Goal: Find specific page/section: Find specific page/section

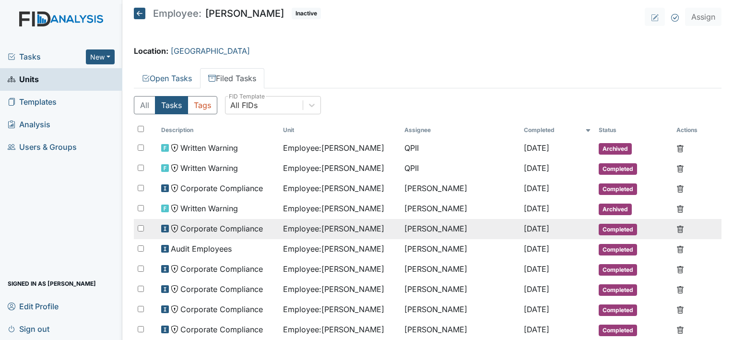
scroll to position [45, 0]
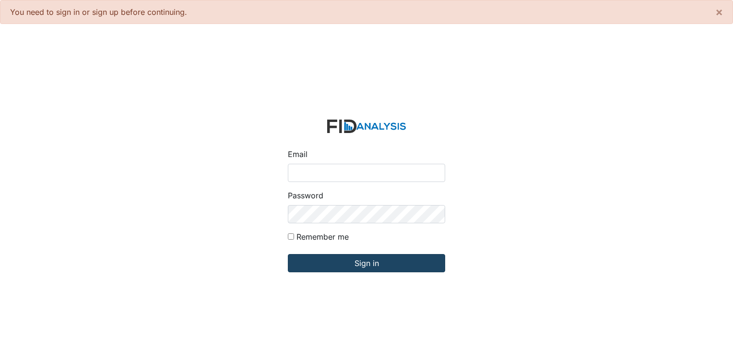
type input "[PERSON_NAME][EMAIL_ADDRESS][DOMAIN_NAME]"
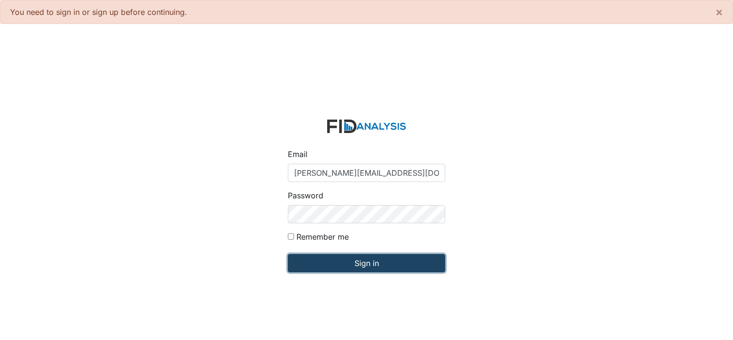
click at [376, 267] on input "Sign in" at bounding box center [366, 263] width 157 height 18
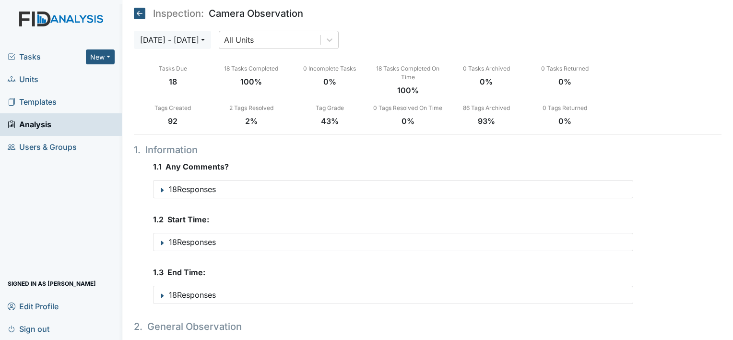
drag, startPoint x: 29, startPoint y: 79, endPoint x: 41, endPoint y: 74, distance: 13.4
click at [29, 79] on span "Units" at bounding box center [23, 79] width 31 height 15
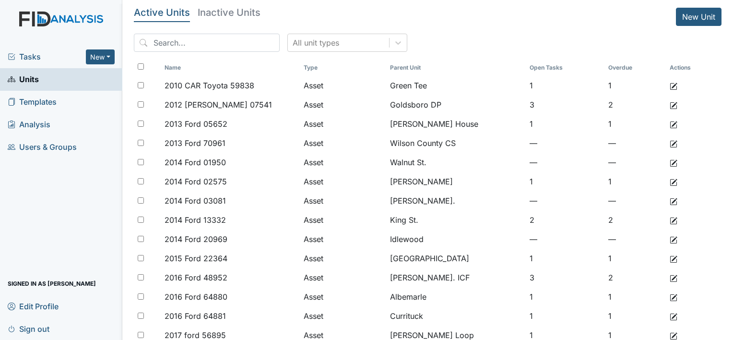
click at [194, 52] on div "All unit types" at bounding box center [427, 47] width 587 height 26
click at [200, 34] on input "search" at bounding box center [207, 43] width 146 height 18
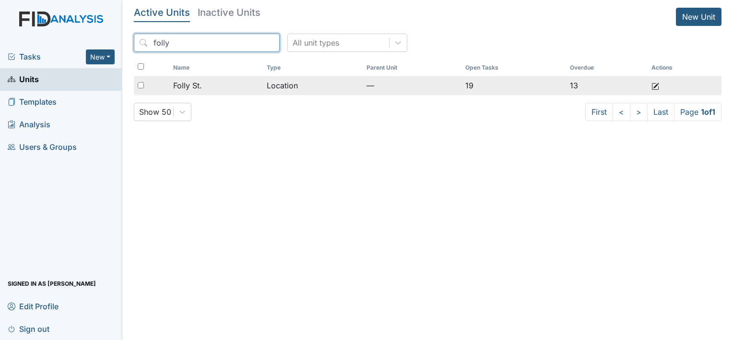
type input "folly"
click at [201, 88] on span "Folly St." at bounding box center [187, 86] width 29 height 12
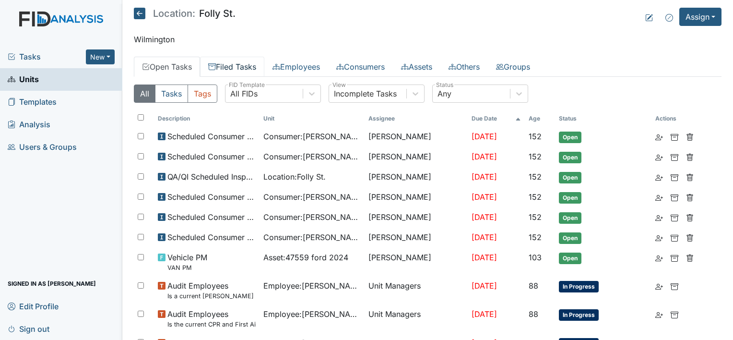
click at [253, 67] on link "Filed Tasks" at bounding box center [232, 67] width 64 height 20
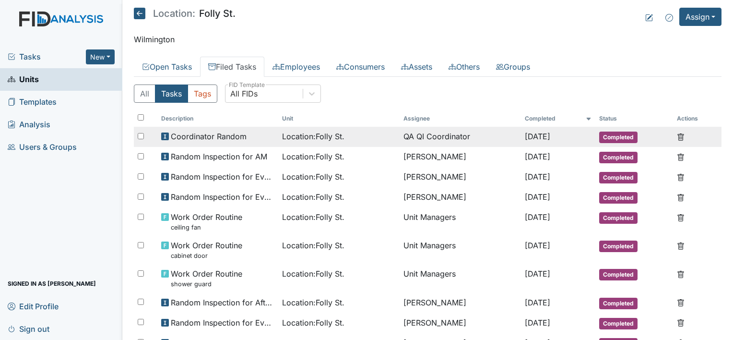
click at [310, 138] on span "Location : [GEOGRAPHIC_DATA]." at bounding box center [313, 136] width 62 height 12
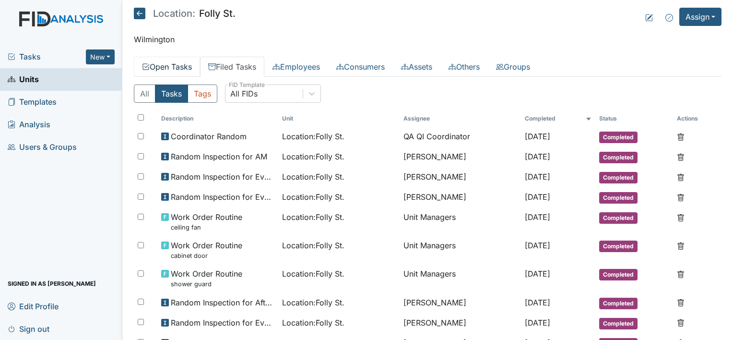
click at [184, 63] on link "Open Tasks" at bounding box center [167, 67] width 66 height 20
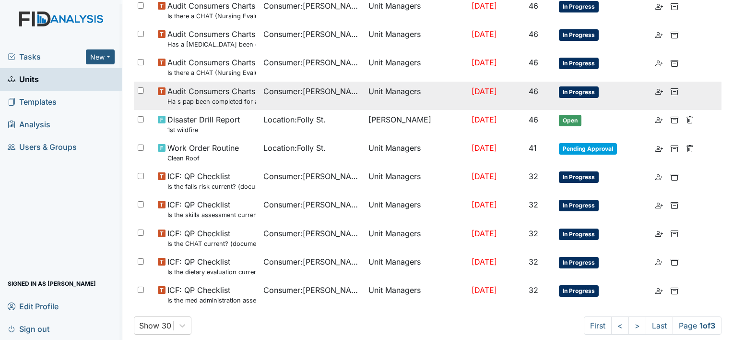
scroll to position [618, 0]
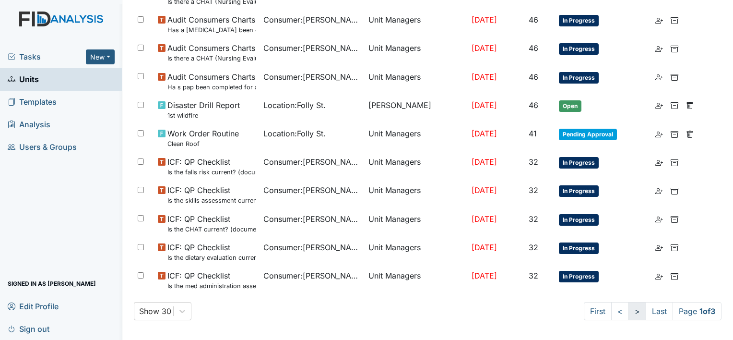
click at [628, 310] on link ">" at bounding box center [637, 311] width 18 height 18
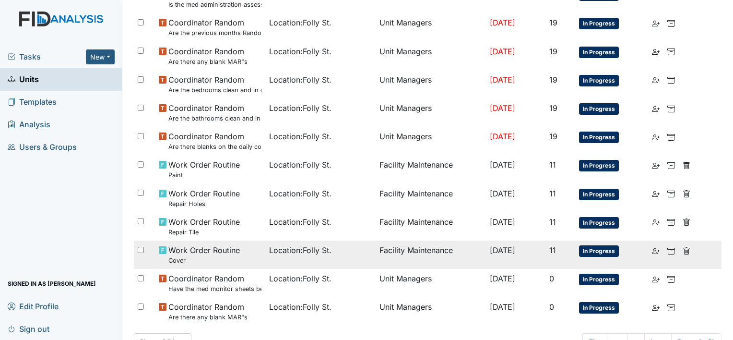
scroll to position [631, 0]
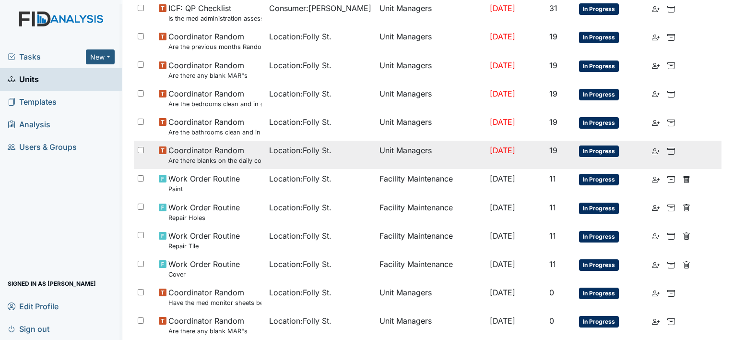
click at [288, 153] on span "Location : Folly St." at bounding box center [300, 150] width 62 height 12
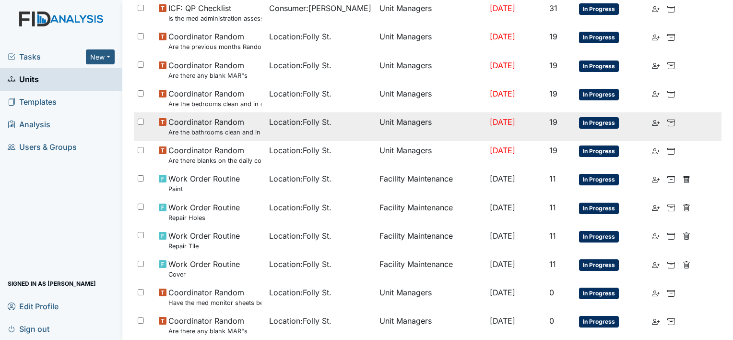
click at [215, 129] on small "Are the bathrooms clean and in good repair?" at bounding box center [214, 132] width 93 height 9
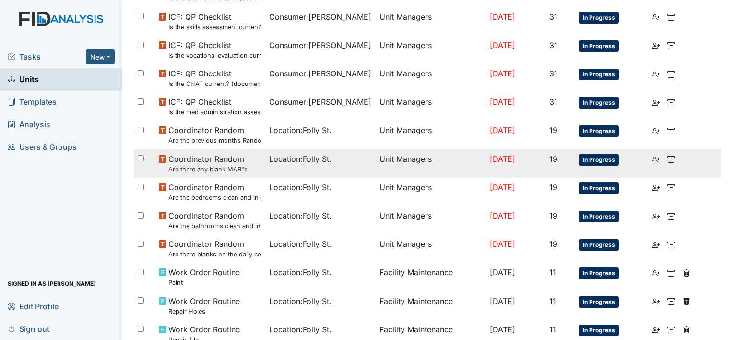
scroll to position [535, 0]
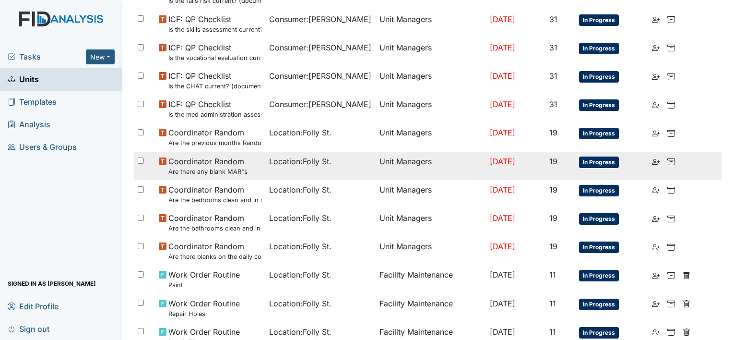
click at [219, 171] on small "Are there any blank MAR"s" at bounding box center [207, 171] width 79 height 9
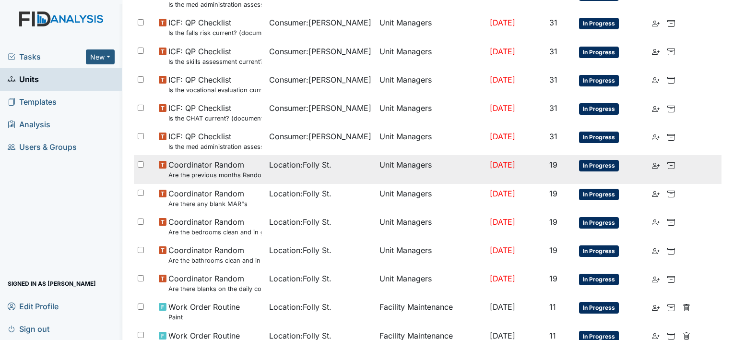
scroll to position [487, 0]
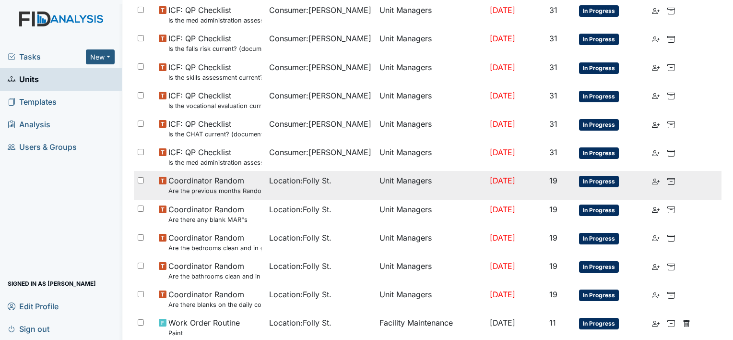
click at [219, 189] on small "Are the previous months Random Inspections completed?" at bounding box center [214, 190] width 93 height 9
click at [221, 188] on small "Are the previous months Random Inspections completed?" at bounding box center [214, 190] width 93 height 9
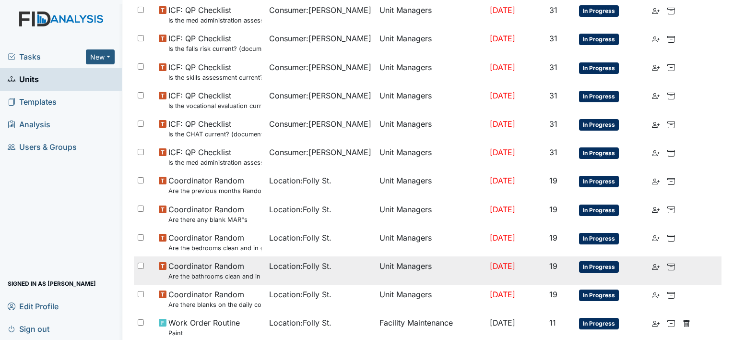
click at [216, 274] on small "Are the bathrooms clean and in good repair?" at bounding box center [214, 275] width 93 height 9
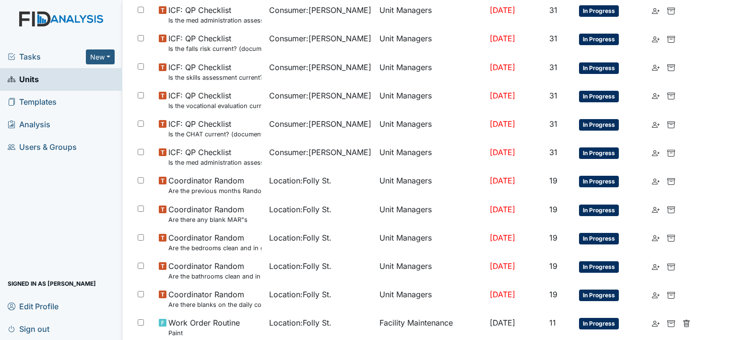
click at [27, 73] on span "Units" at bounding box center [23, 79] width 31 height 15
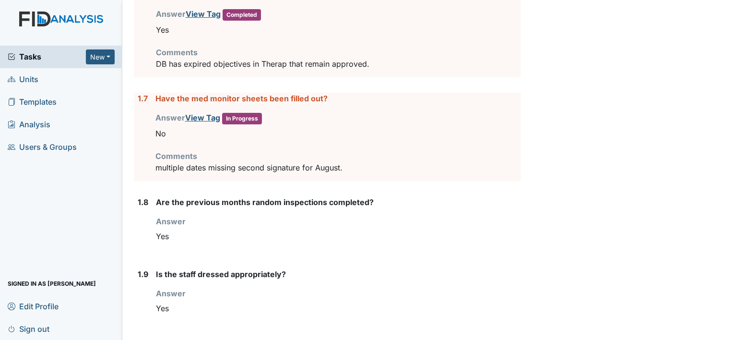
scroll to position [575, 0]
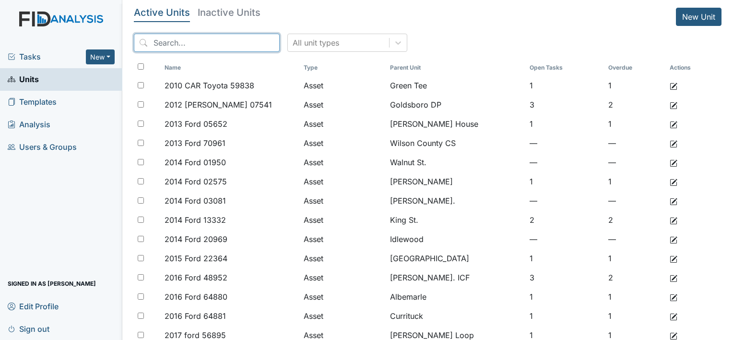
click at [239, 50] on input "search" at bounding box center [207, 43] width 146 height 18
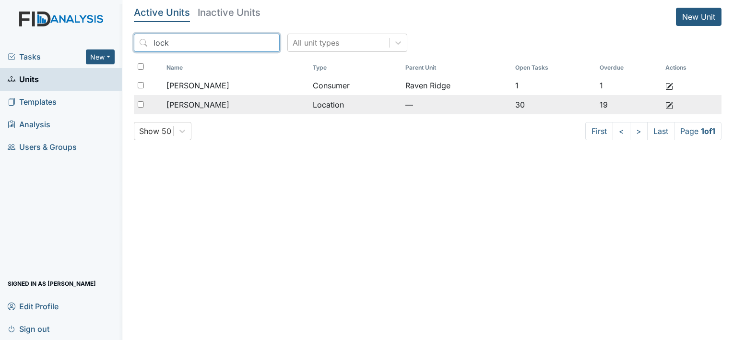
type input "lock"
click at [193, 107] on span "Lockwood" at bounding box center [197, 105] width 63 height 12
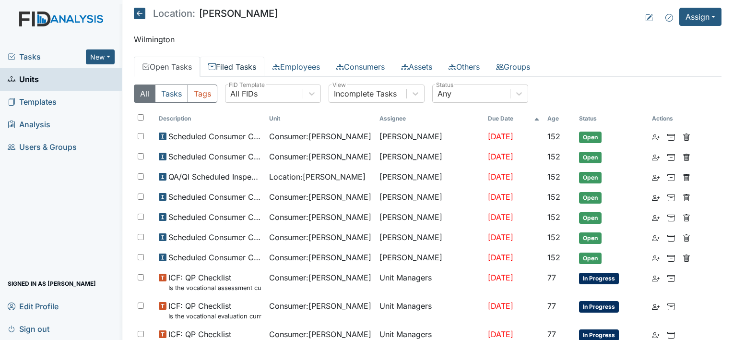
click at [261, 62] on link "Filed Tasks" at bounding box center [232, 67] width 64 height 20
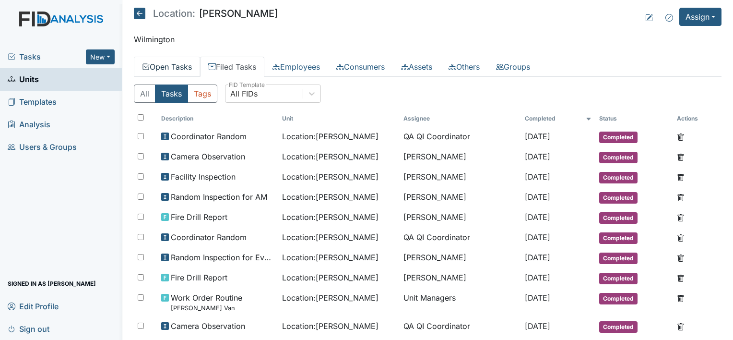
click at [171, 65] on link "Open Tasks" at bounding box center [167, 67] width 66 height 20
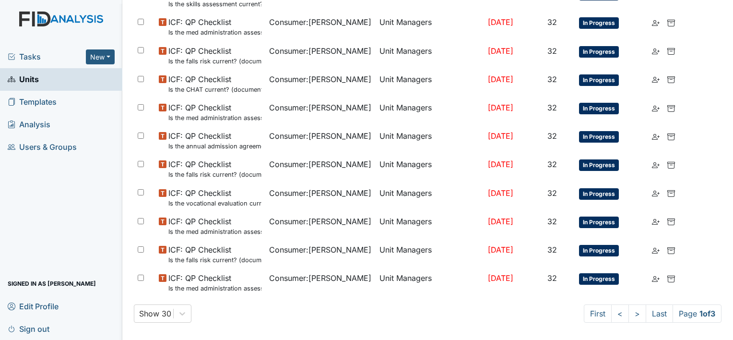
scroll to position [627, 0]
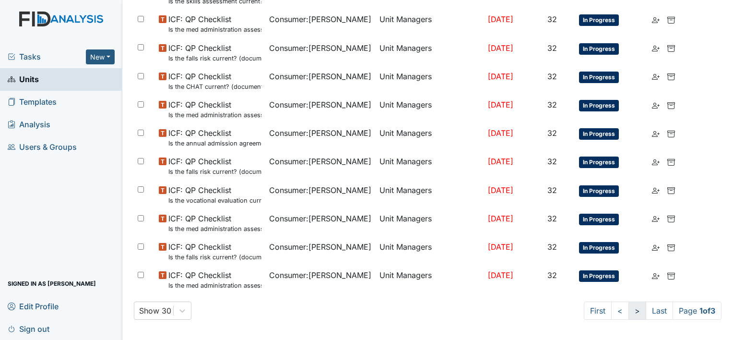
click at [629, 310] on link ">" at bounding box center [637, 310] width 18 height 18
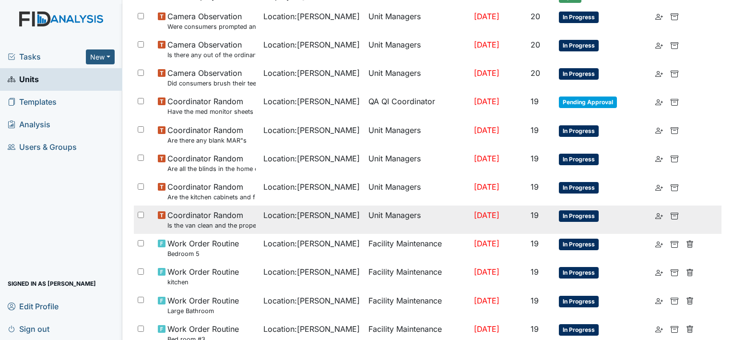
scroll to position [479, 0]
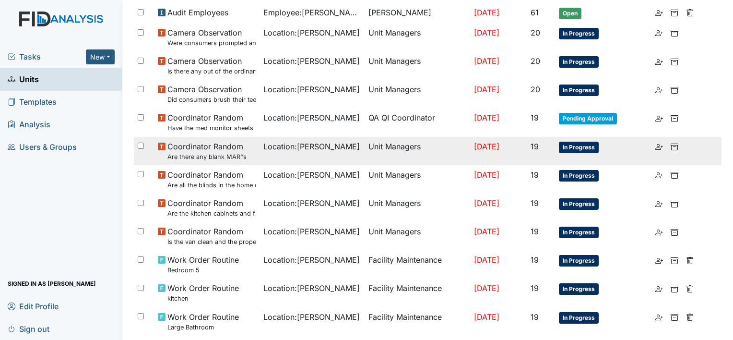
click at [194, 144] on span "Coordinator Random Are there any blank MAR"s" at bounding box center [206, 151] width 79 height 21
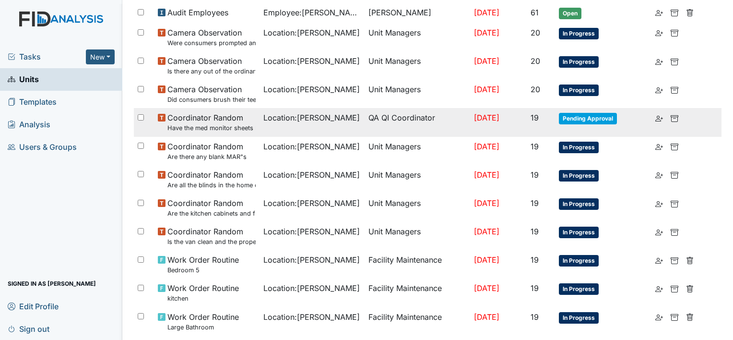
click at [199, 116] on span "Coordinator Random Have the med monitor sheets been filled out?" at bounding box center [211, 122] width 88 height 21
